Goal: Information Seeking & Learning: Check status

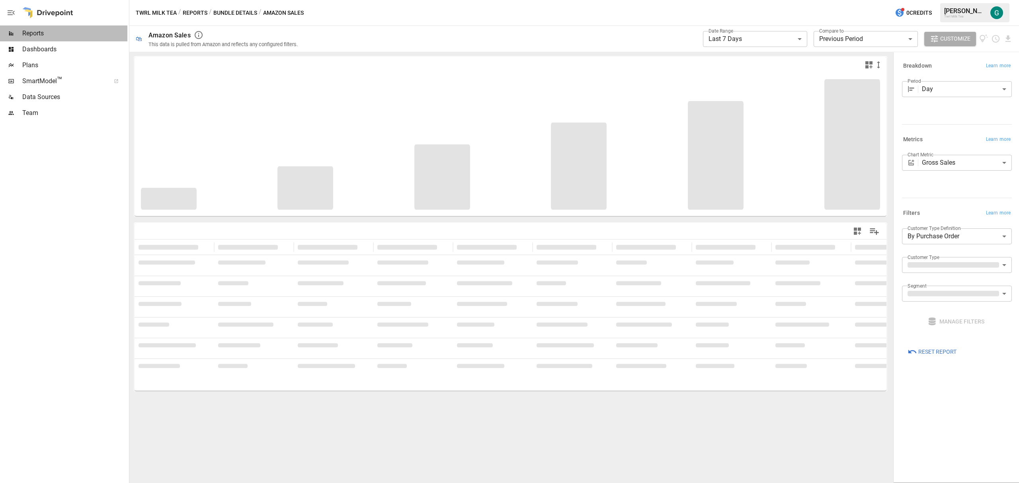
click at [30, 33] on span "Reports" at bounding box center [74, 34] width 105 height 10
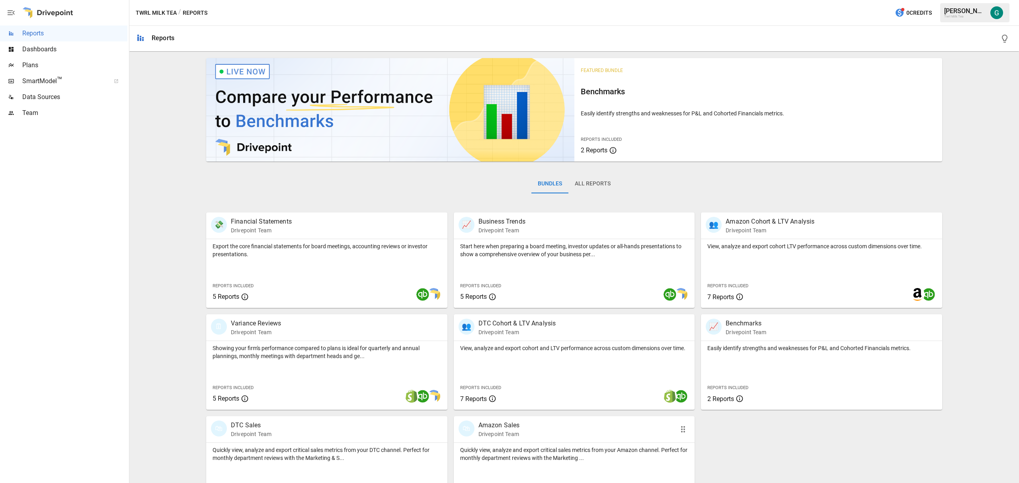
click at [521, 439] on div "🛍 Amazon Sales Drivepoint Team" at bounding box center [574, 429] width 241 height 26
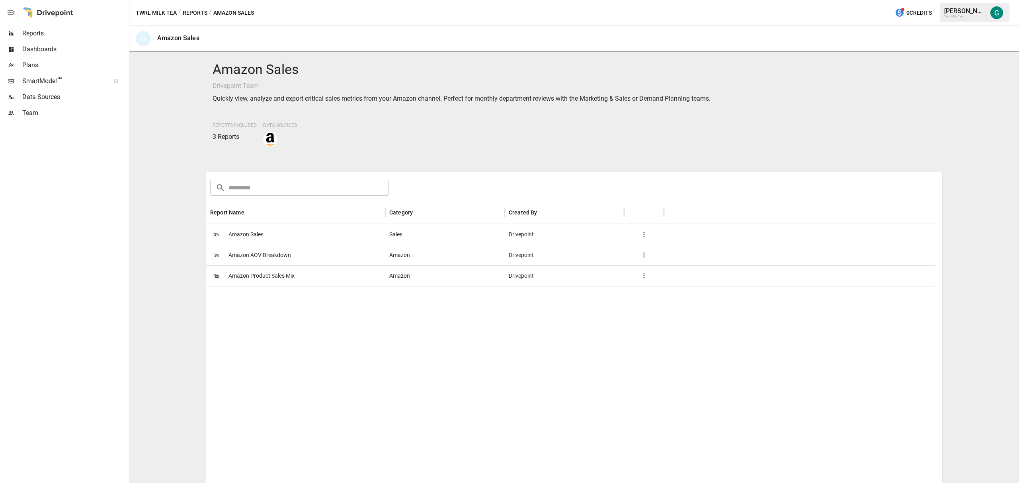
click at [258, 275] on span "Amazon Product Sales Mix" at bounding box center [261, 276] width 66 height 20
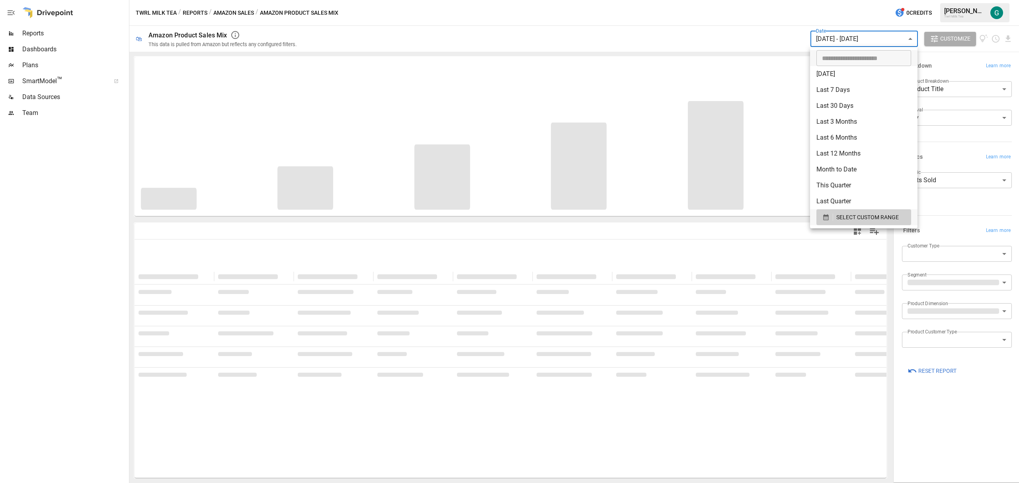
click at [900, 0] on body "**********" at bounding box center [509, 0] width 1019 height 0
click at [865, 220] on span "SELECT CUSTOM RANGE" at bounding box center [867, 218] width 62 height 10
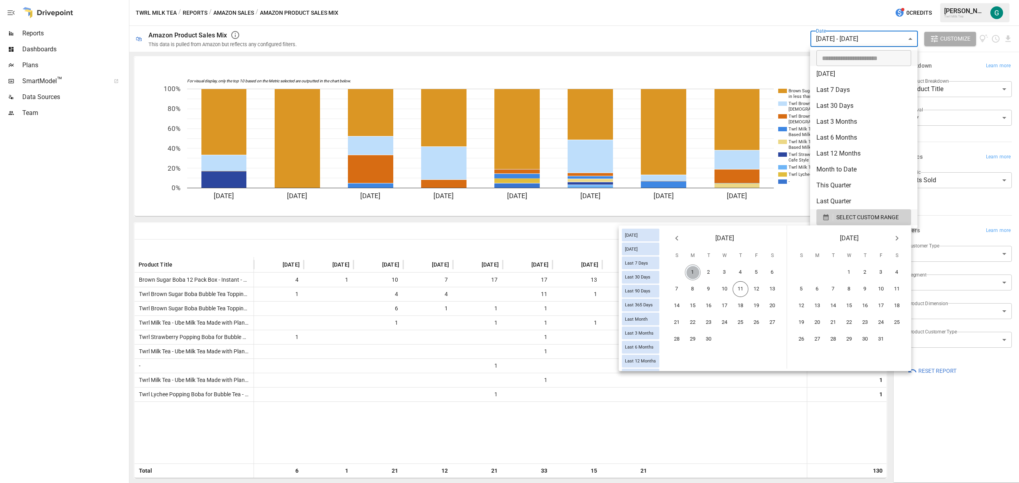
click at [694, 271] on button "1" at bounding box center [693, 273] width 16 height 16
click at [742, 286] on button "11" at bounding box center [741, 289] width 16 height 16
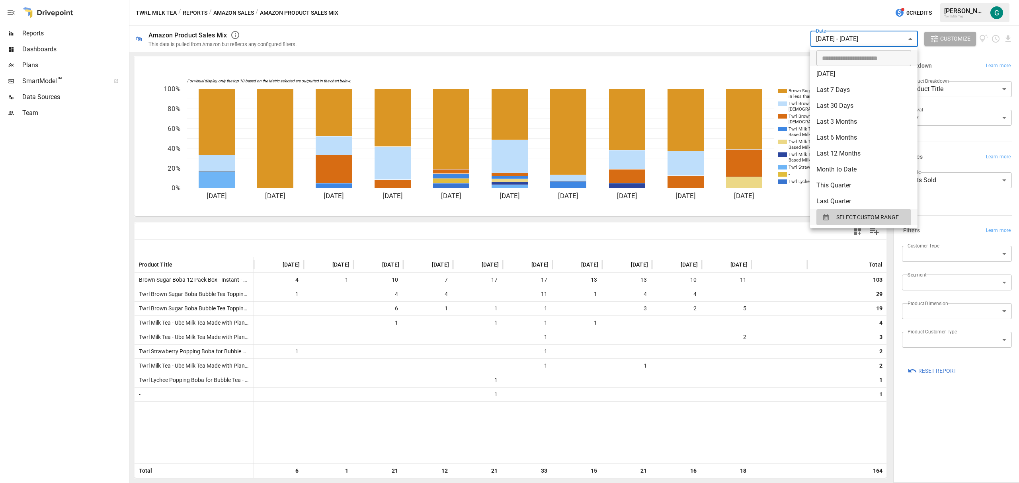
click at [247, 279] on div at bounding box center [509, 241] width 1019 height 483
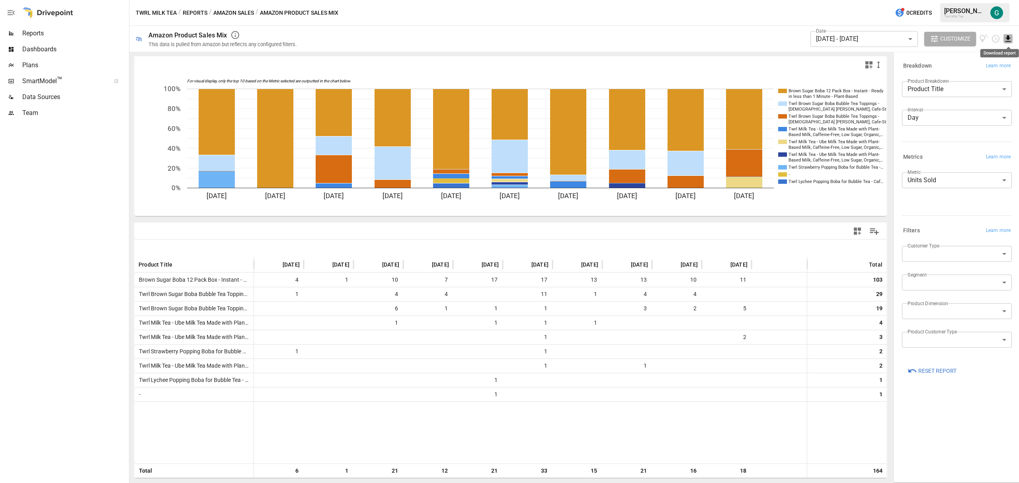
click at [1007, 37] on icon "Download report" at bounding box center [1007, 38] width 9 height 9
click at [959, 64] on li "Download as CSV" at bounding box center [981, 70] width 63 height 16
click at [26, 34] on span "Reports" at bounding box center [74, 34] width 105 height 10
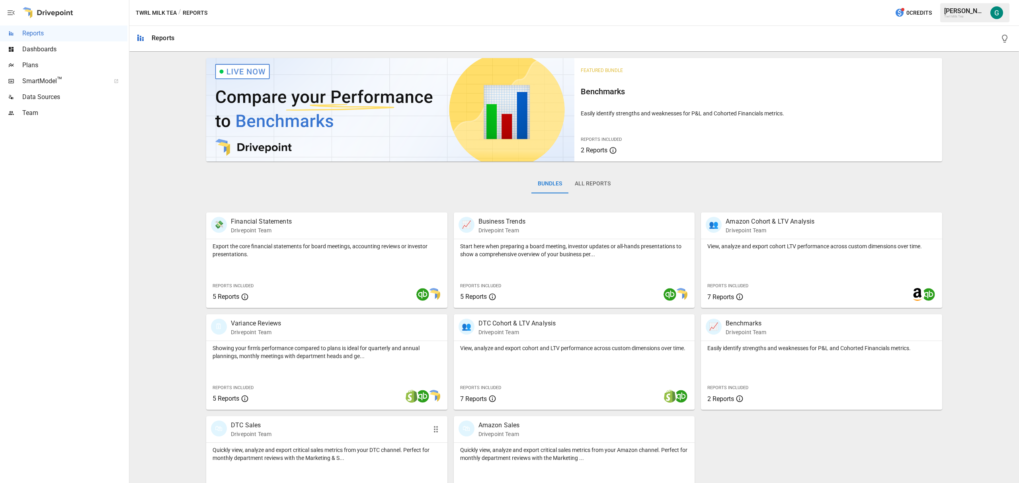
click at [282, 423] on div "🛍 DTC Sales Drivepoint Team" at bounding box center [307, 430] width 193 height 18
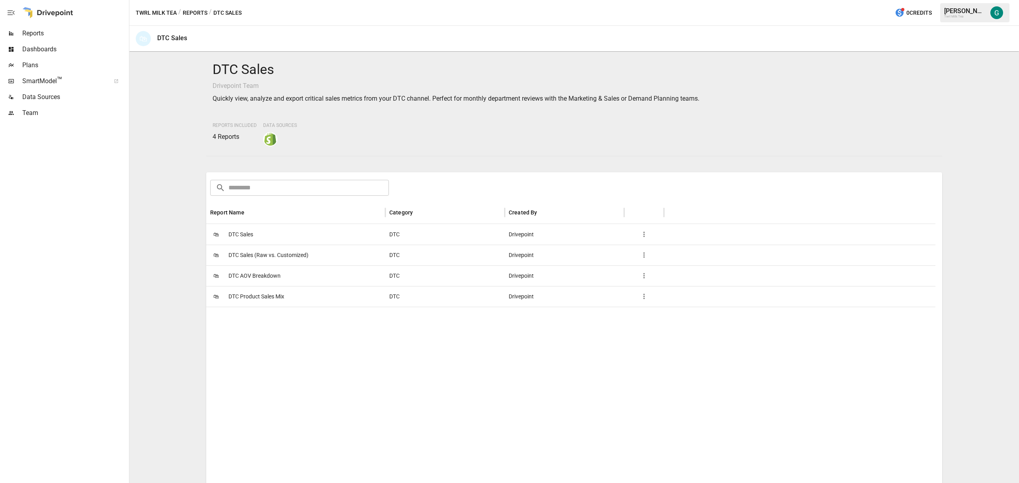
click at [265, 301] on span "DTC Product Sales Mix" at bounding box center [256, 297] width 56 height 20
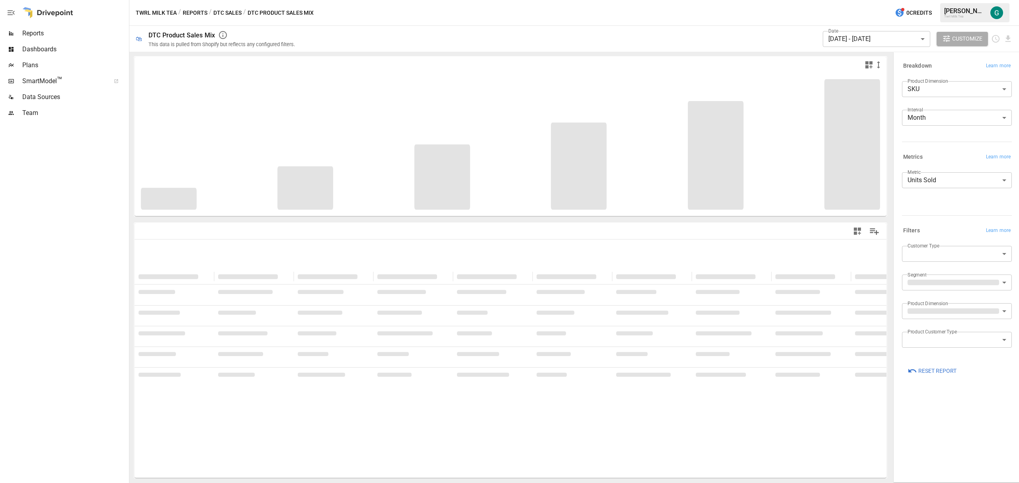
click at [919, 0] on body "**********" at bounding box center [509, 0] width 1019 height 0
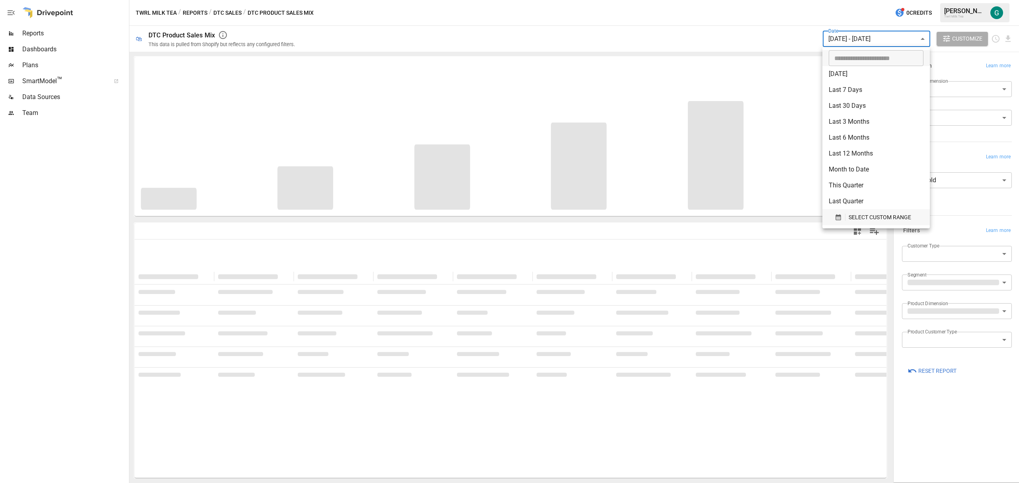
click at [882, 214] on span "SELECT CUSTOM RANGE" at bounding box center [880, 218] width 62 height 10
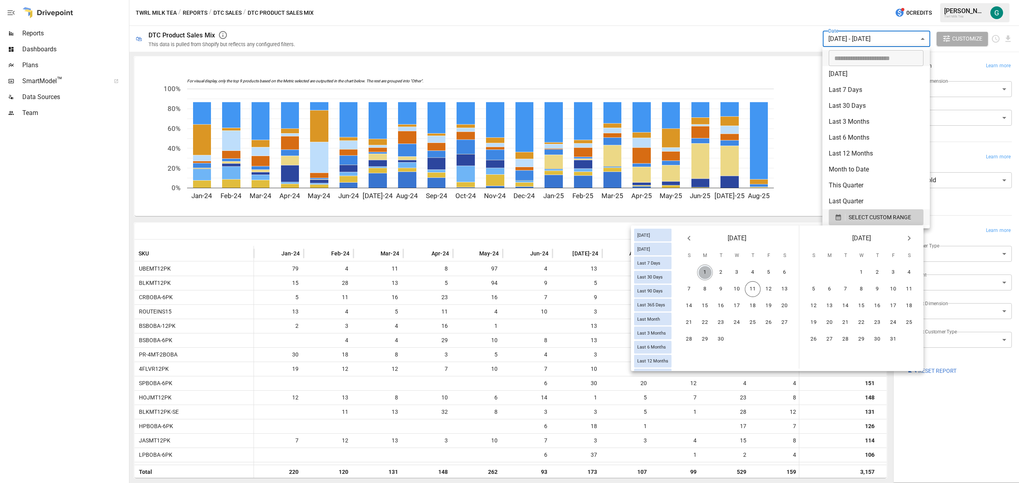
click at [706, 273] on button "1" at bounding box center [705, 273] width 16 height 16
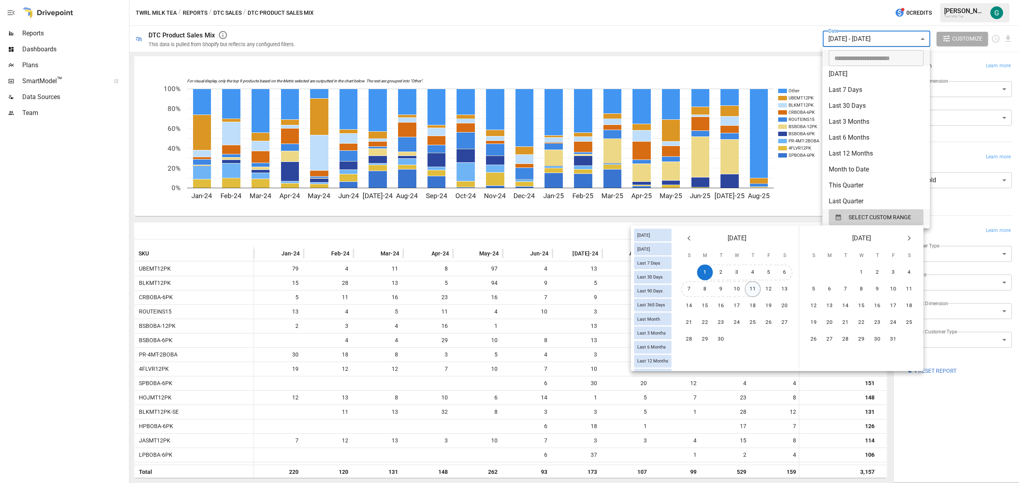
click at [753, 288] on button "11" at bounding box center [753, 289] width 16 height 16
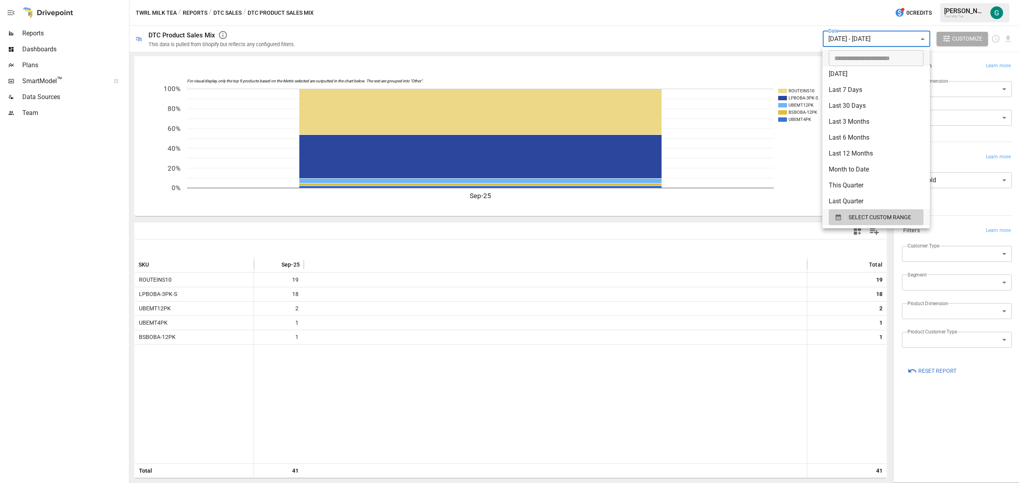
click at [824, 304] on div at bounding box center [509, 241] width 1019 height 483
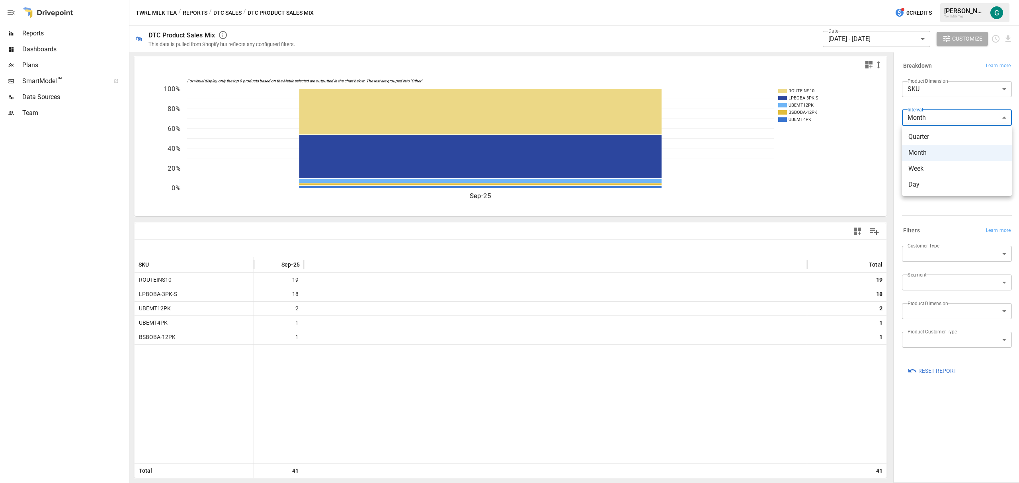
click at [965, 0] on body "**********" at bounding box center [509, 0] width 1019 height 0
click at [932, 185] on span "Day" at bounding box center [956, 185] width 97 height 10
type input "***"
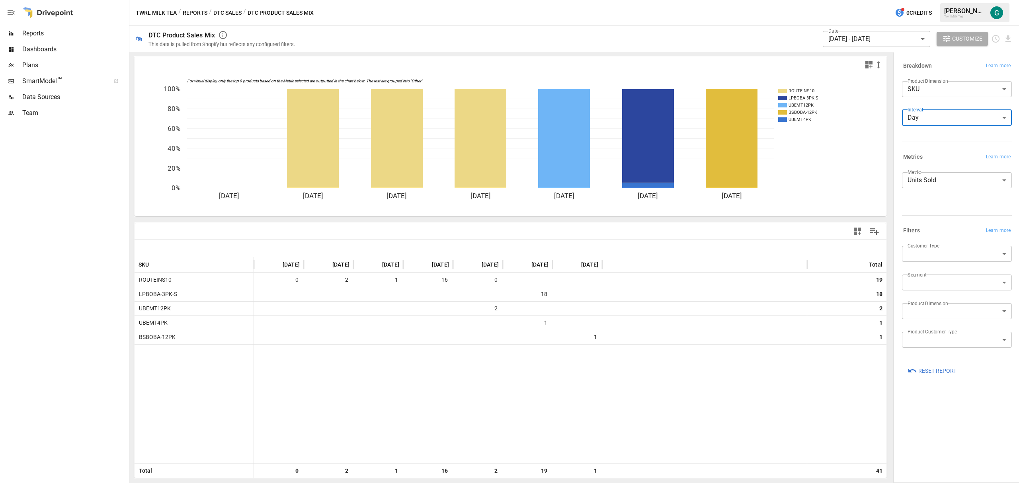
click at [861, 0] on body "**********" at bounding box center [509, 0] width 1019 height 0
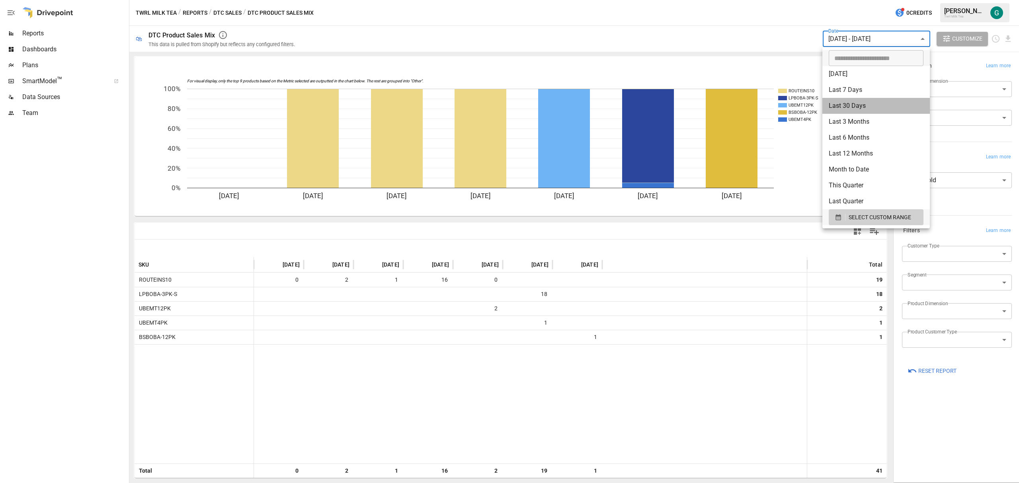
click at [854, 104] on li "Last 30 Days" at bounding box center [875, 106] width 107 height 16
type input "**********"
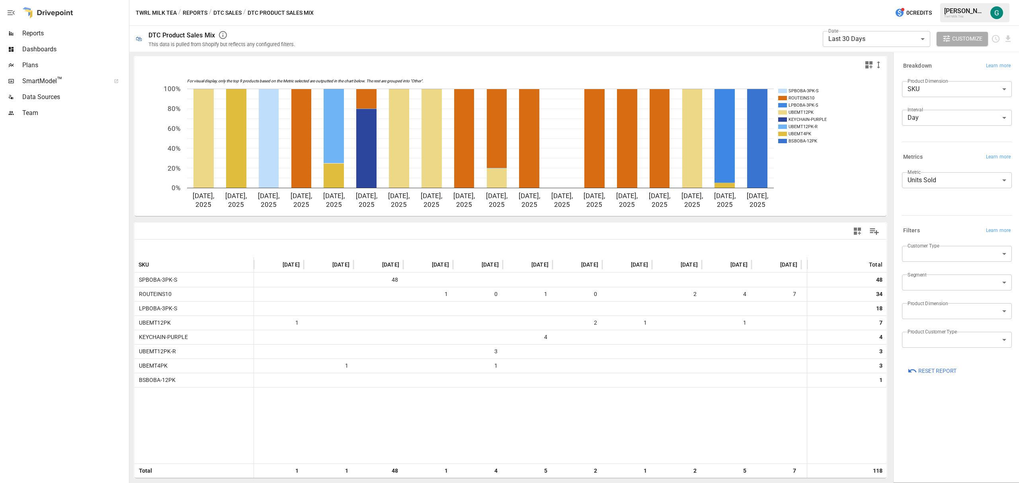
drag, startPoint x: 566, startPoint y: 479, endPoint x: 584, endPoint y: 478, distance: 18.3
click at [584, 478] on div "For visual display, only the top 9 products based on the Metric selected are ou…" at bounding box center [510, 267] width 762 height 431
click at [47, 11] on div at bounding box center [47, 12] width 51 height 25
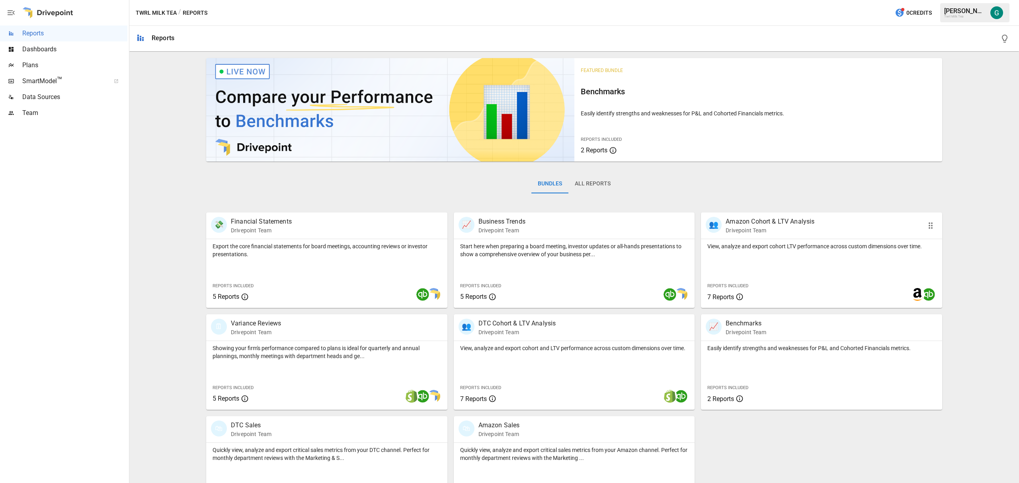
click at [728, 234] on p "Drivepoint Team" at bounding box center [770, 230] width 89 height 8
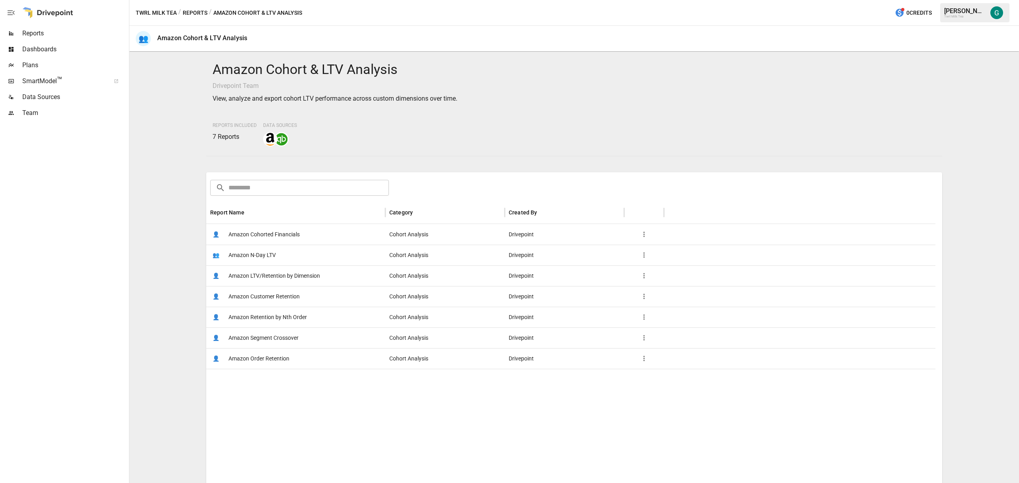
click at [282, 297] on span "Amazon Customer Retention" at bounding box center [263, 297] width 71 height 20
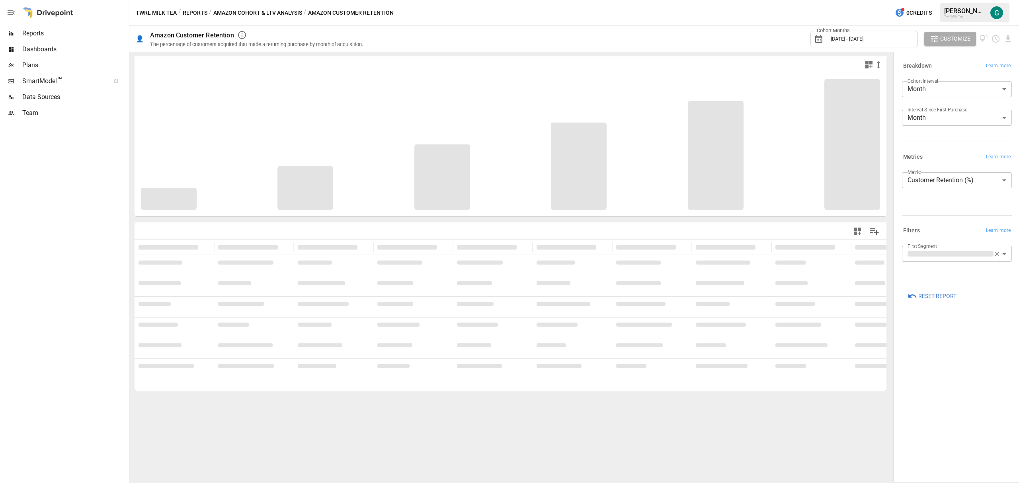
click at [884, 42] on div "Cohort Months [DATE] - [DATE]" at bounding box center [863, 39] width 107 height 17
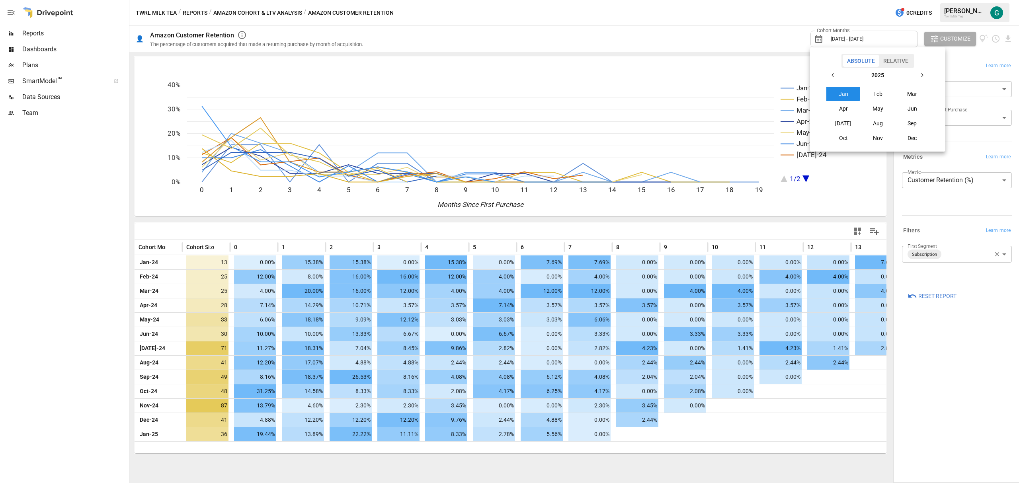
click at [880, 125] on button "Aug" at bounding box center [877, 123] width 34 height 14
click at [847, 187] on div at bounding box center [509, 241] width 1019 height 483
click at [873, 37] on div "Cohort Months [DATE] -" at bounding box center [863, 39] width 107 height 17
click at [843, 96] on button "Jan" at bounding box center [843, 94] width 34 height 14
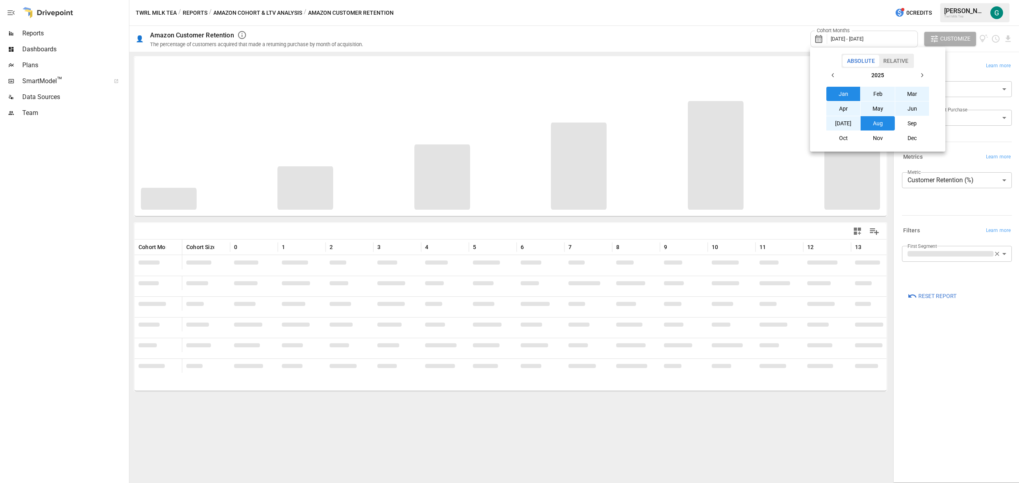
click at [878, 127] on button "Aug" at bounding box center [877, 123] width 34 height 14
click at [835, 88] on button "Jan" at bounding box center [843, 94] width 34 height 14
click at [891, 58] on button "Relative" at bounding box center [896, 61] width 34 height 12
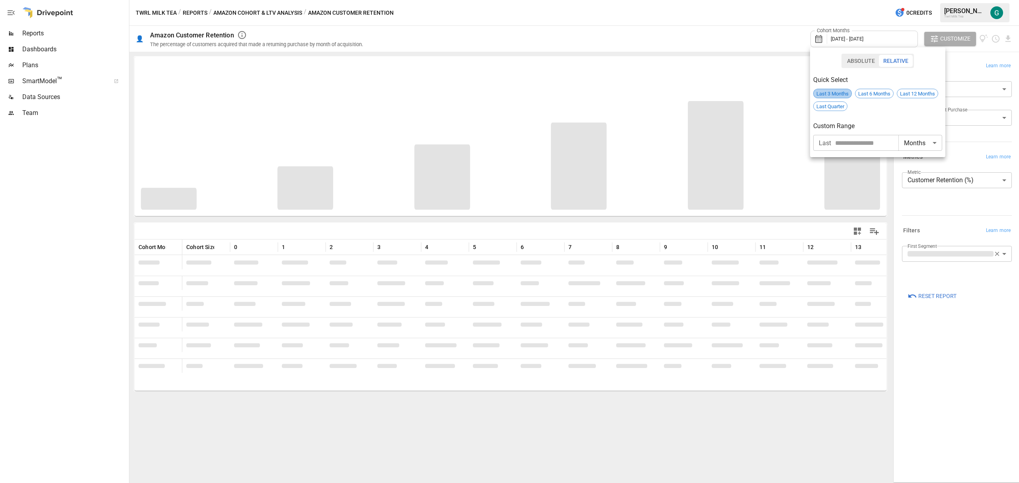
click at [834, 96] on span "Last 3 Months" at bounding box center [833, 94] width 38 height 6
